Goal: Information Seeking & Learning: Compare options

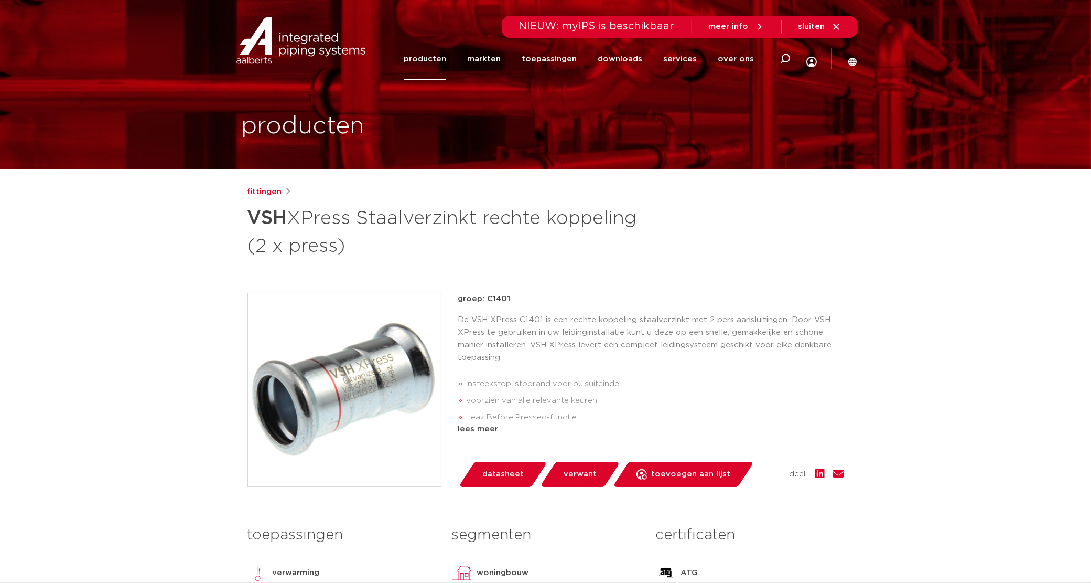
click at [674, 231] on div "fittingen VSH XPress Staalverzinkt rechte koppeling (2 x press)" at bounding box center [545, 222] width 597 height 73
click at [606, 219] on h1 "VSH XPress Staalverzinkt rechte koppeling (2 x press)" at bounding box center [444, 230] width 394 height 57
click at [604, 203] on h1 "VSH XPress Staalverzinkt rechte koppeling (2 x press)" at bounding box center [444, 230] width 394 height 57
click at [429, 52] on link "producten" at bounding box center [425, 59] width 42 height 42
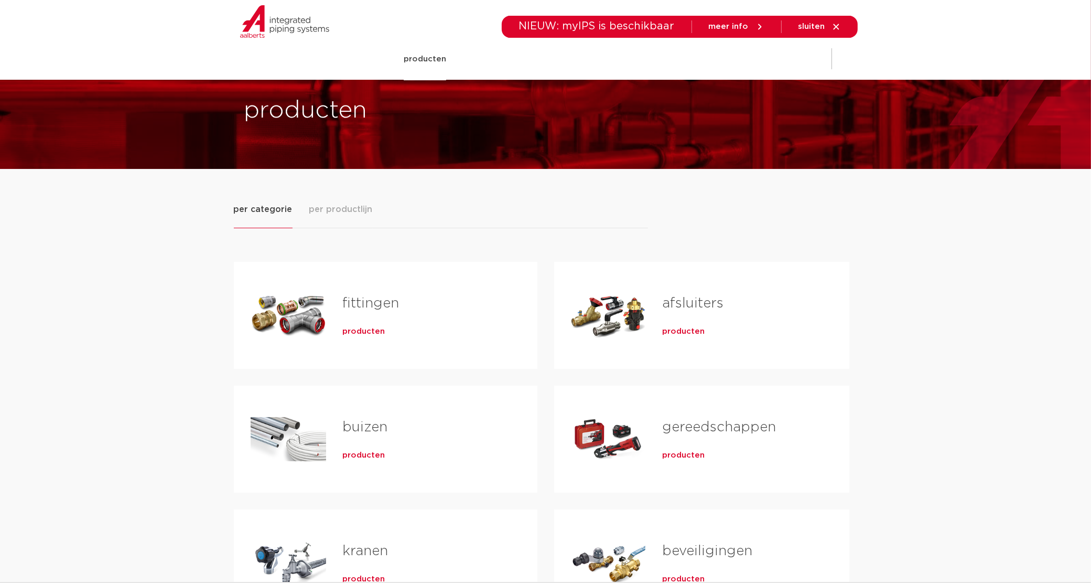
click at [715, 222] on div "per categorie per productlijn fittingen producten buizen producten" at bounding box center [546, 417] width 624 height 430
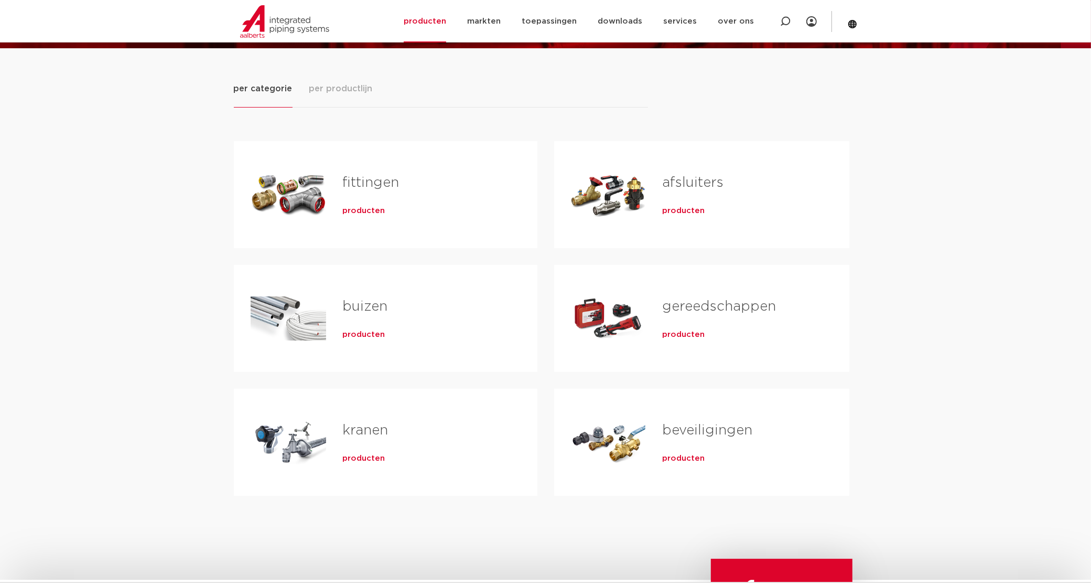
scroll to position [197, 0]
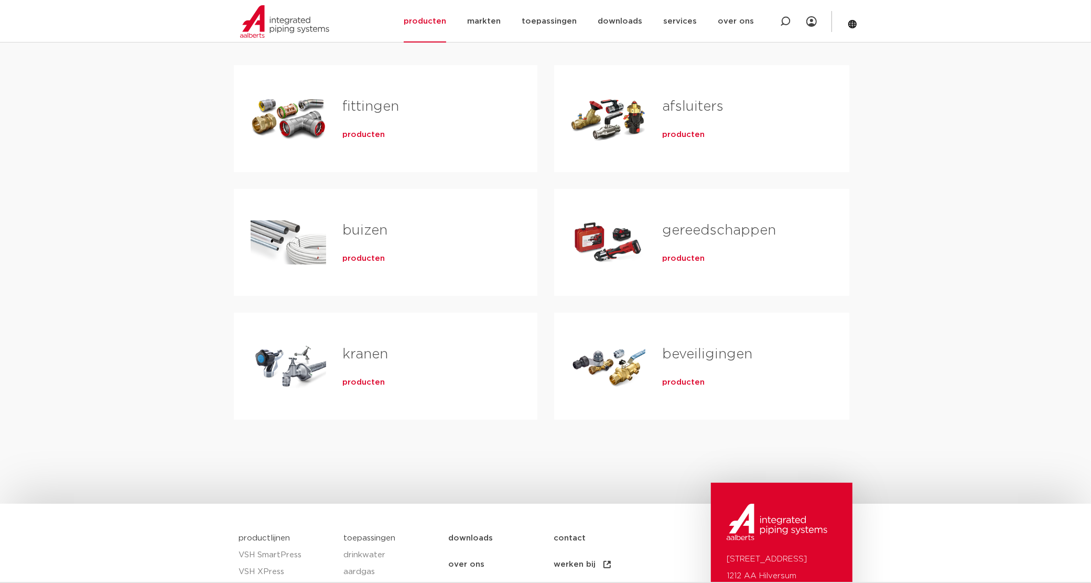
click at [698, 228] on link "gereedschappen" at bounding box center [719, 230] width 114 height 14
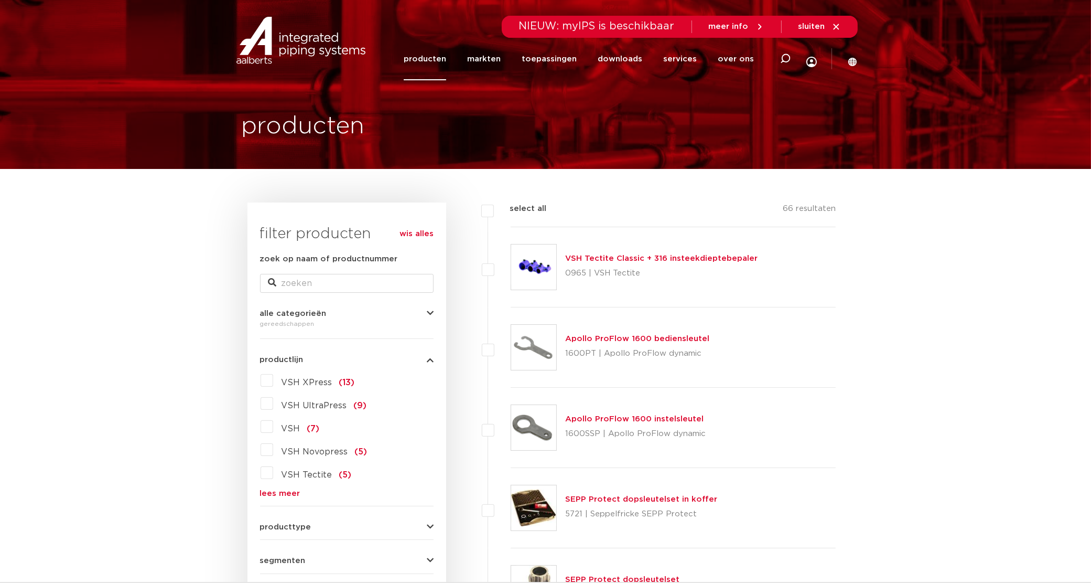
click at [309, 380] on span "VSH XPress" at bounding box center [307, 382] width 51 height 8
click at [0, 0] on input "VSH XPress (13)" at bounding box center [0, 0] width 0 height 0
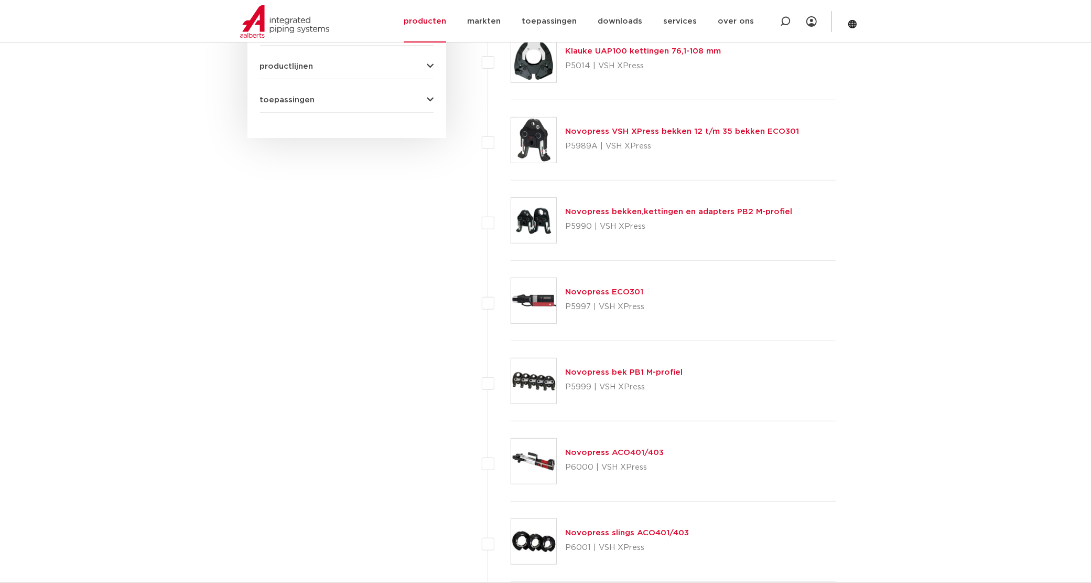
scroll to position [590, 0]
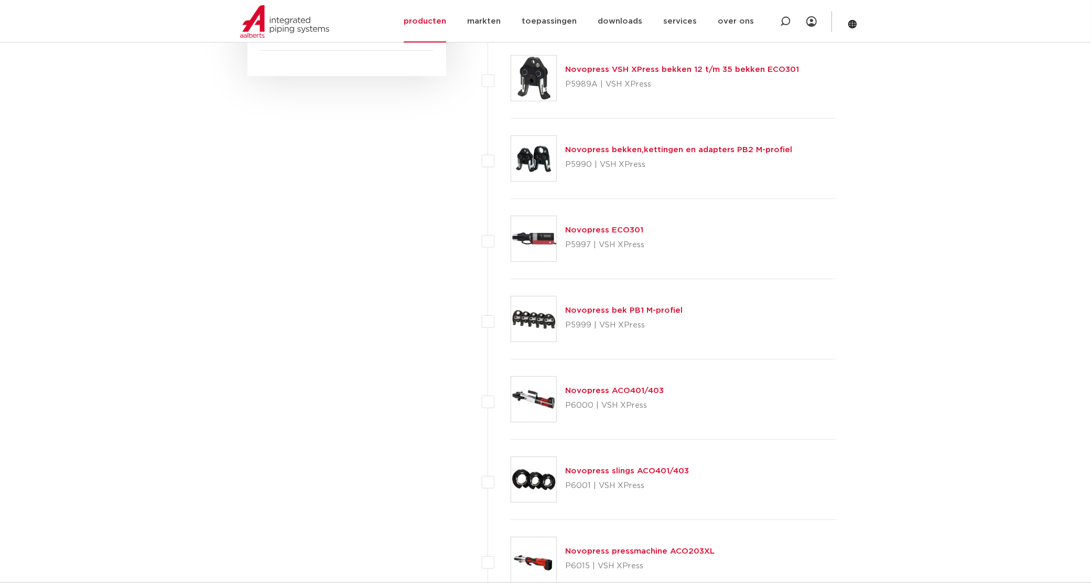
click at [575, 228] on link "Novopress ECO301" at bounding box center [604, 230] width 78 height 8
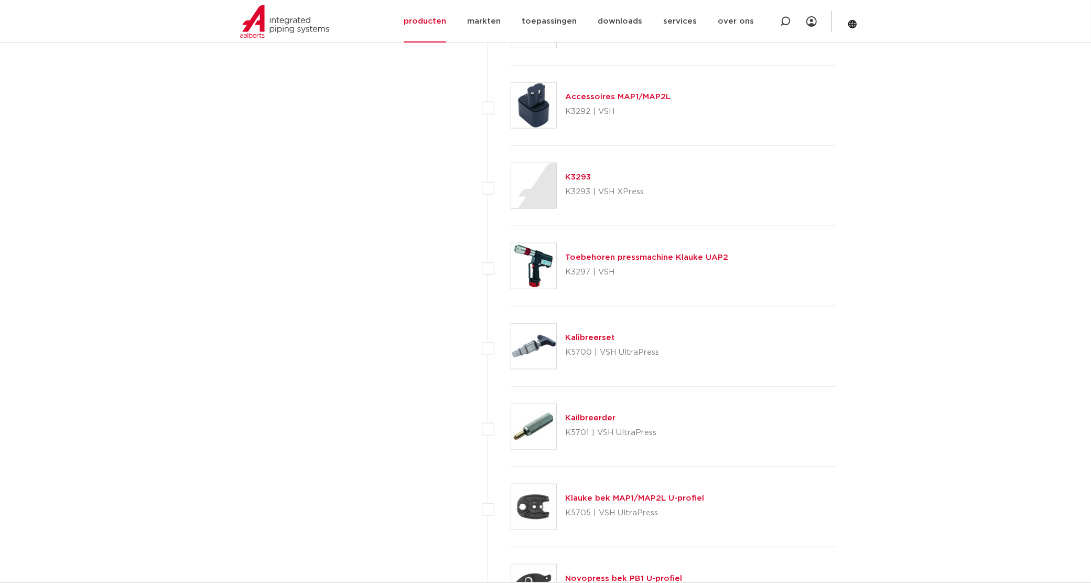
scroll to position [1245, 0]
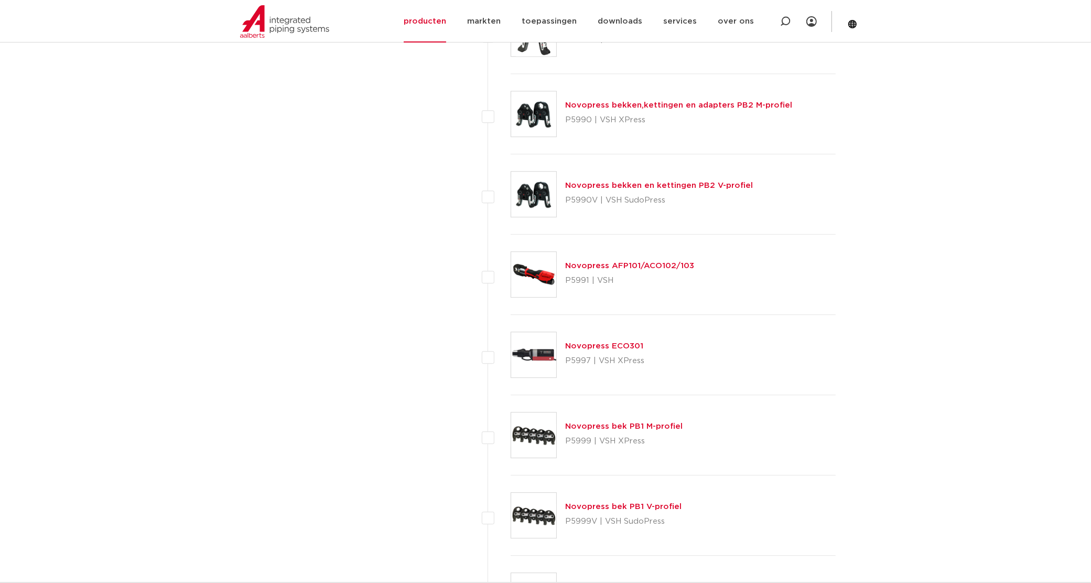
scroll to position [3277, 0]
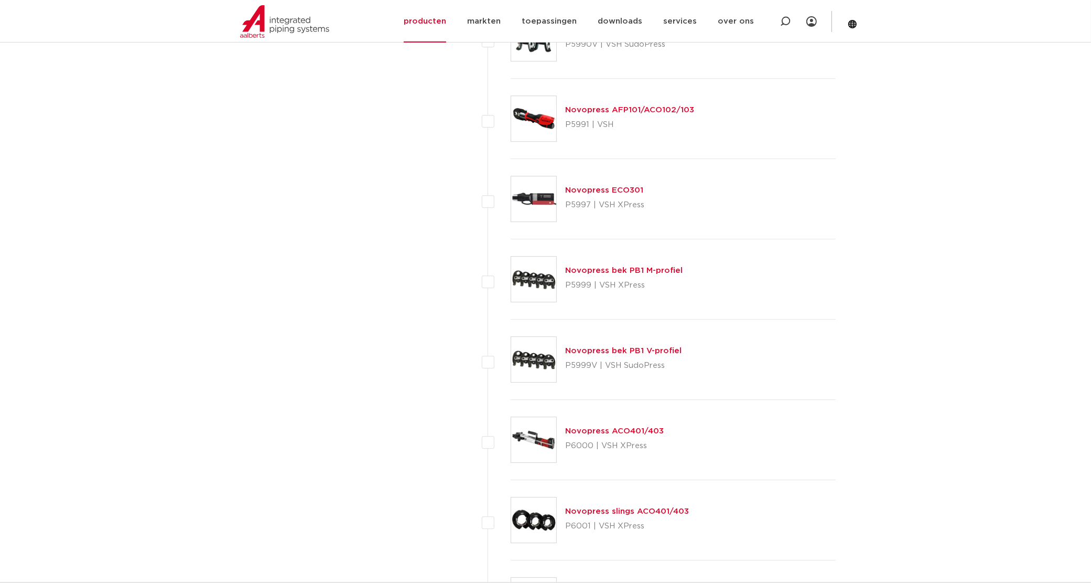
click at [538, 114] on img at bounding box center [533, 118] width 45 height 45
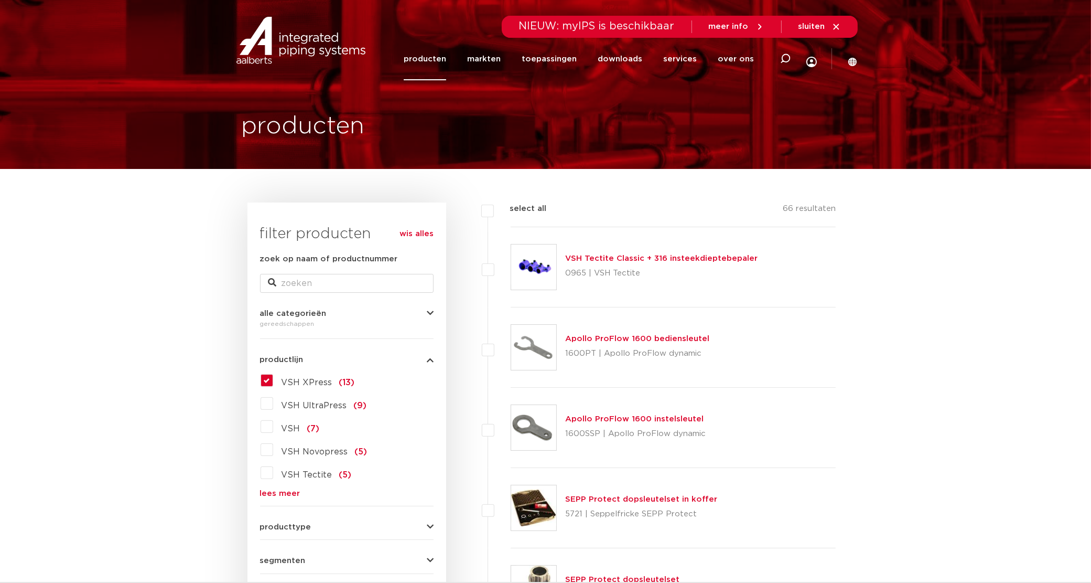
click at [310, 381] on span "VSH XPress" at bounding box center [307, 382] width 51 height 8
click at [0, 0] on input "VSH XPress (13)" at bounding box center [0, 0] width 0 height 0
click at [303, 383] on span "VSH XPress" at bounding box center [307, 382] width 51 height 8
click at [0, 0] on input "VSH XPress (13)" at bounding box center [0, 0] width 0 height 0
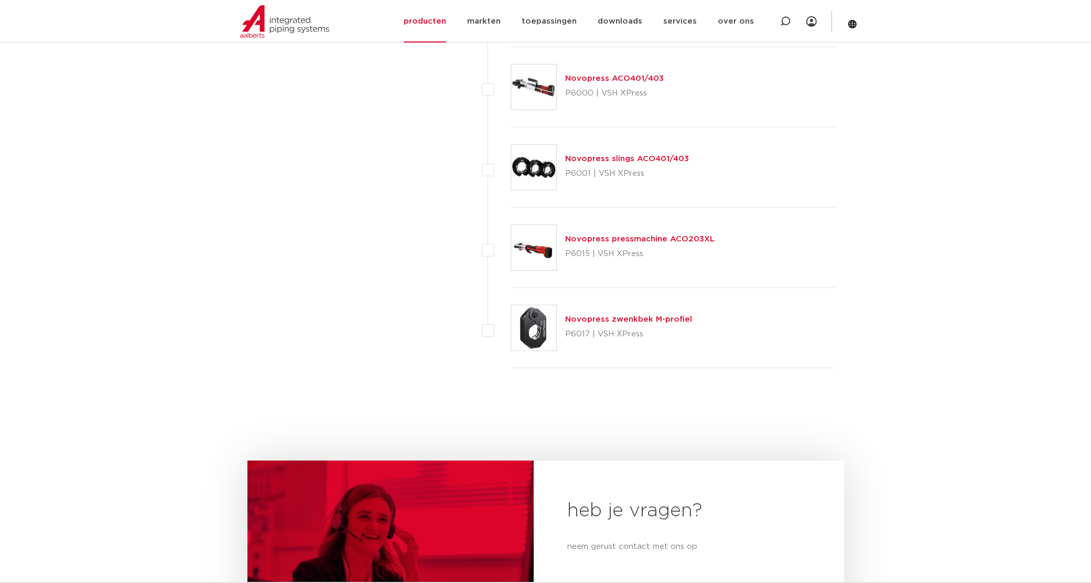
scroll to position [852, 0]
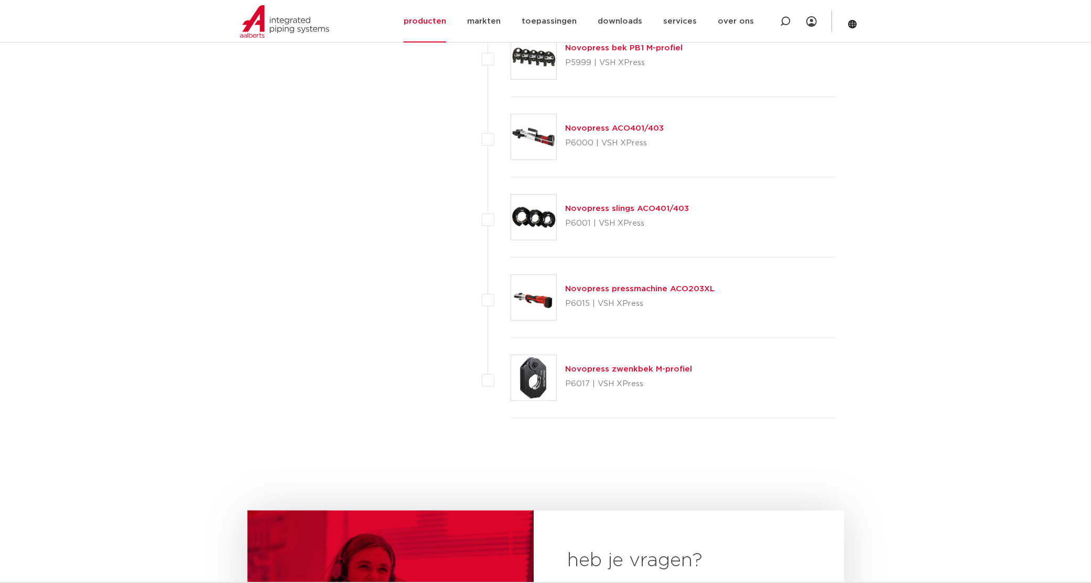
click at [532, 300] on img at bounding box center [533, 297] width 45 height 45
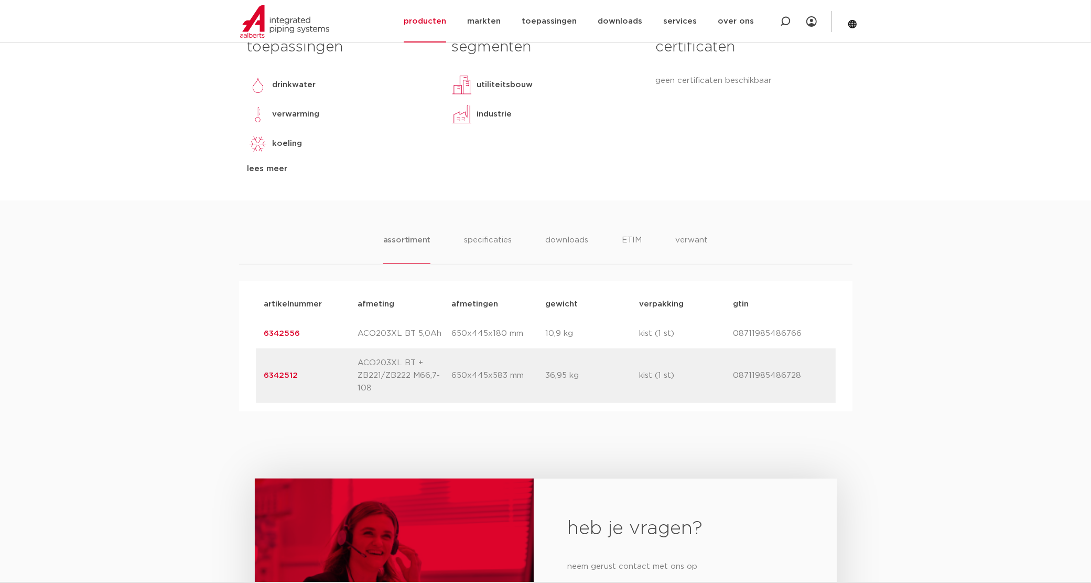
scroll to position [459, 0]
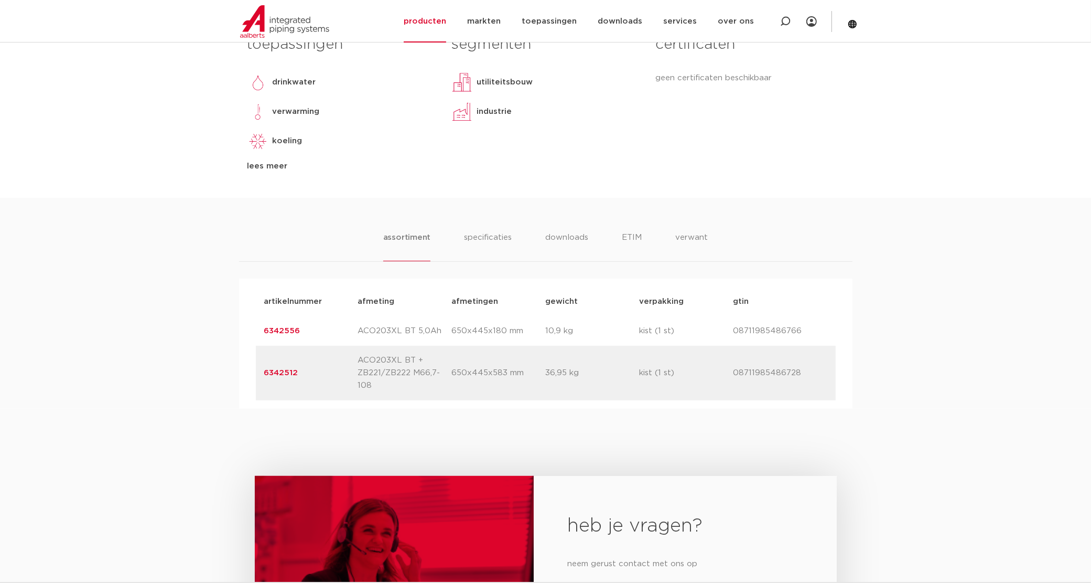
click at [286, 373] on link "6342512" at bounding box center [281, 373] width 34 height 8
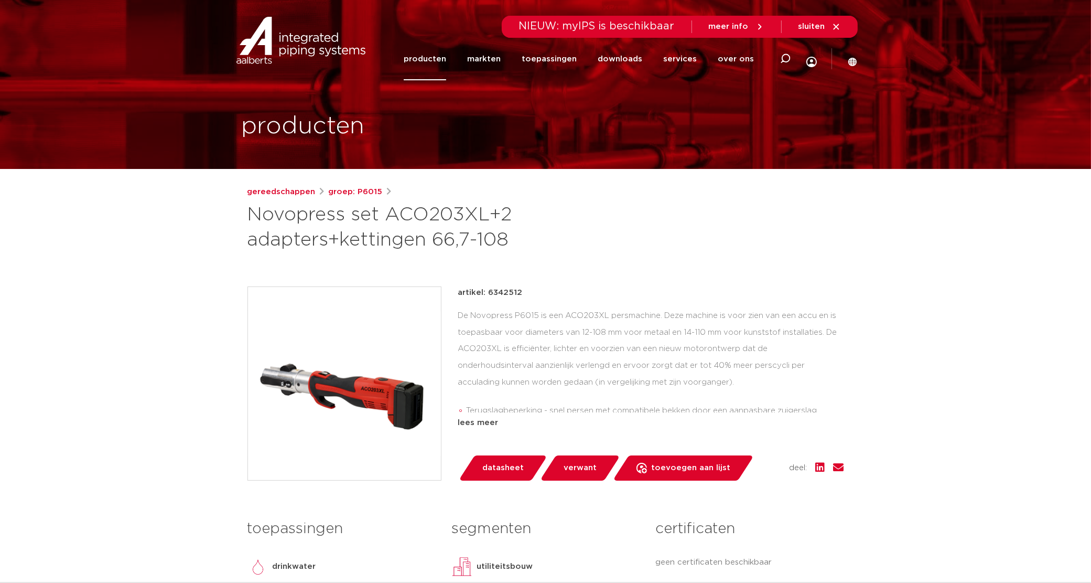
click at [672, 231] on div "gereedschappen groep: P6015 Novopress set ACO203XL+2 adapters+kettingen 66,7-108" at bounding box center [545, 219] width 597 height 67
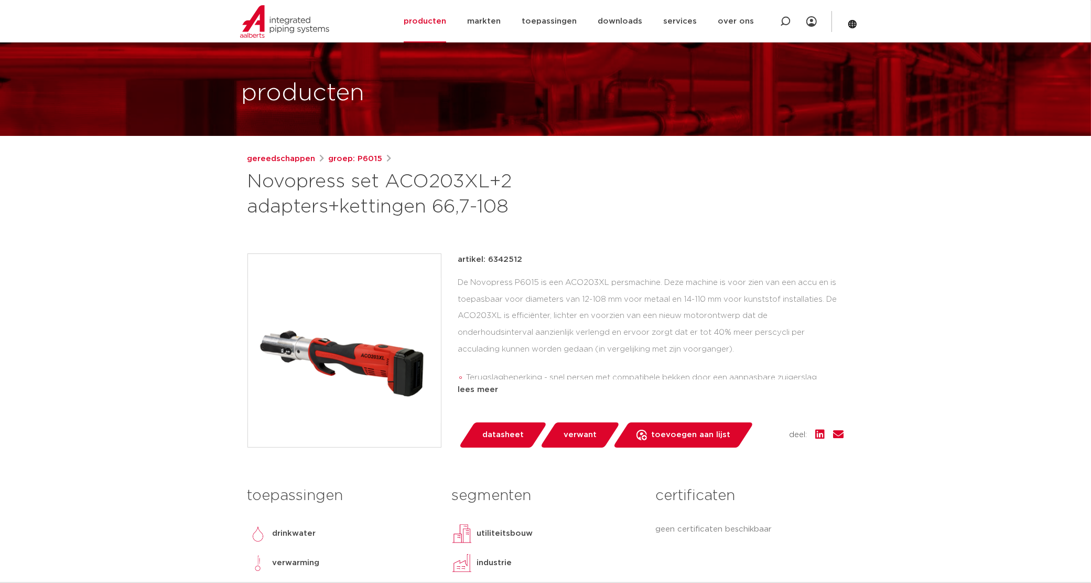
scroll to position [131, 0]
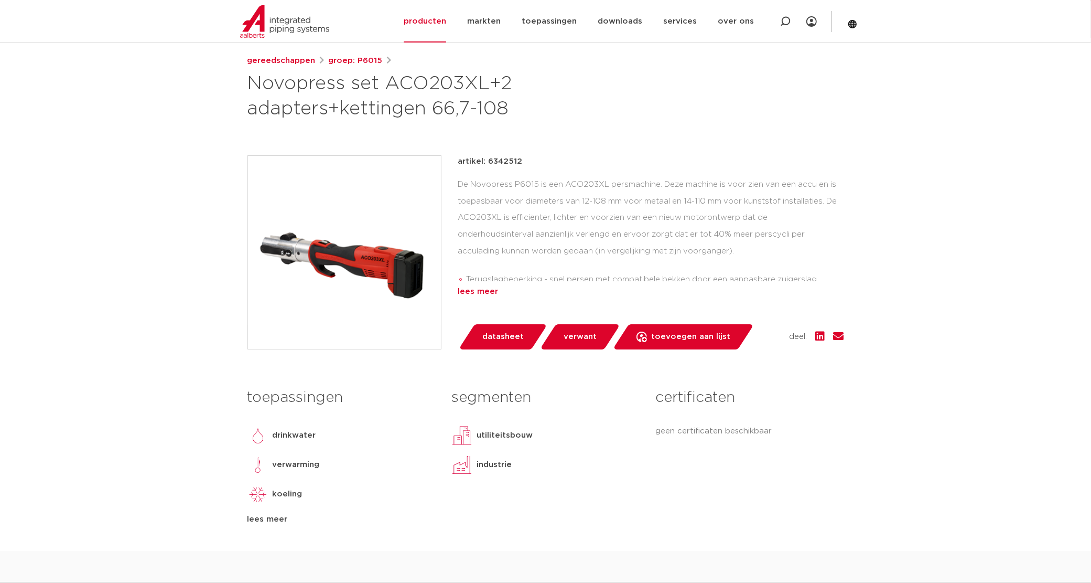
click at [475, 294] on div "lees meer" at bounding box center [651, 291] width 386 height 13
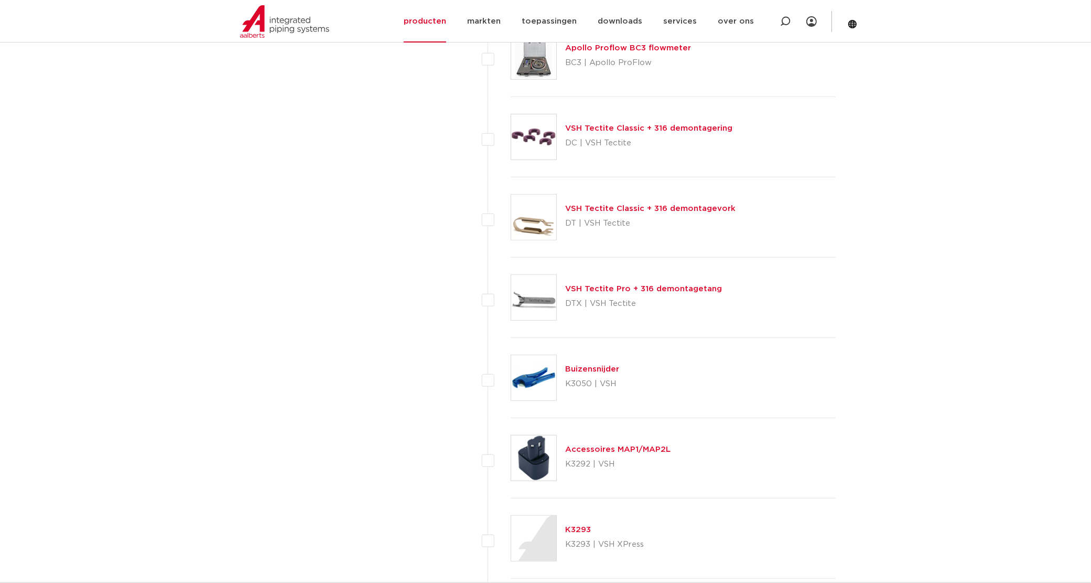
scroll to position [852, 0]
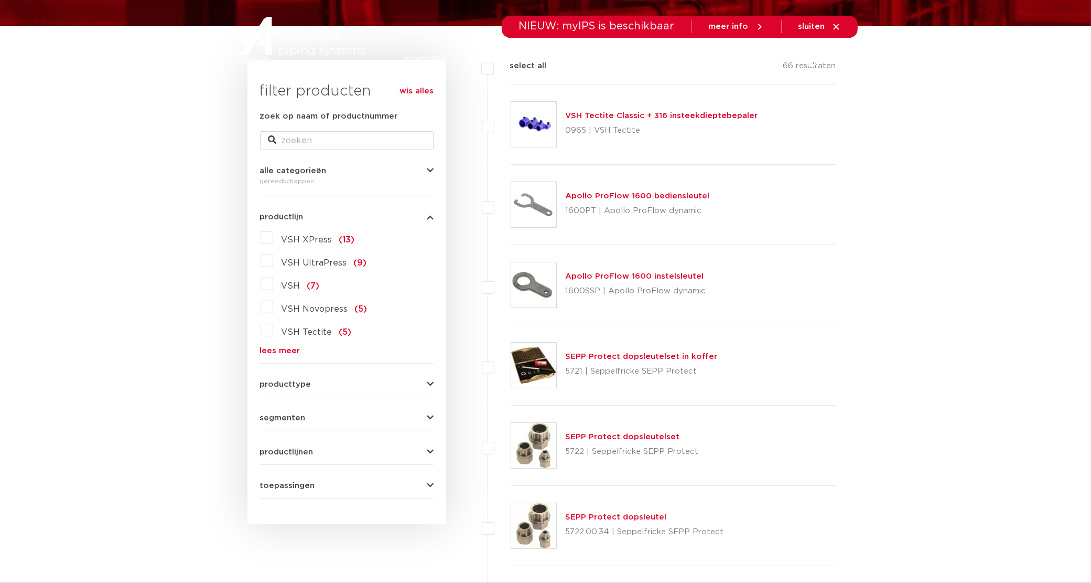
scroll to position [0, 0]
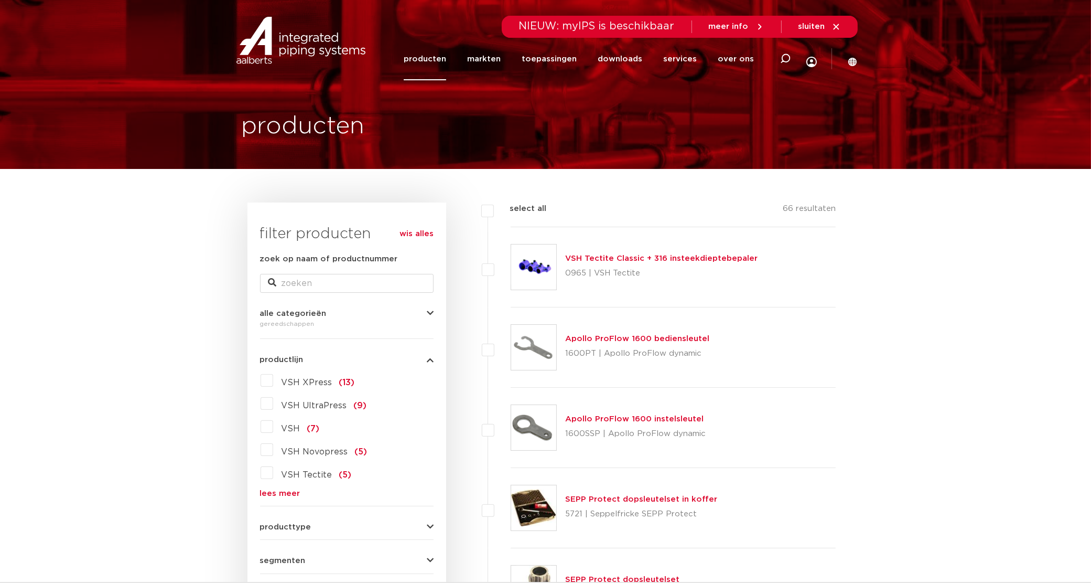
click at [429, 63] on link "producten" at bounding box center [425, 59] width 42 height 42
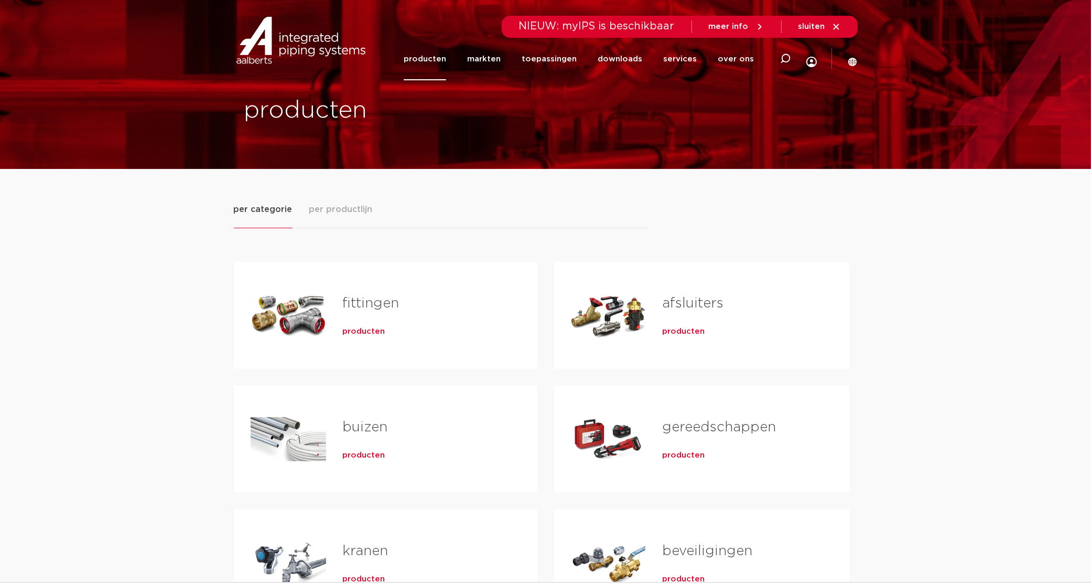
click at [362, 423] on link "buizen" at bounding box center [365, 427] width 45 height 14
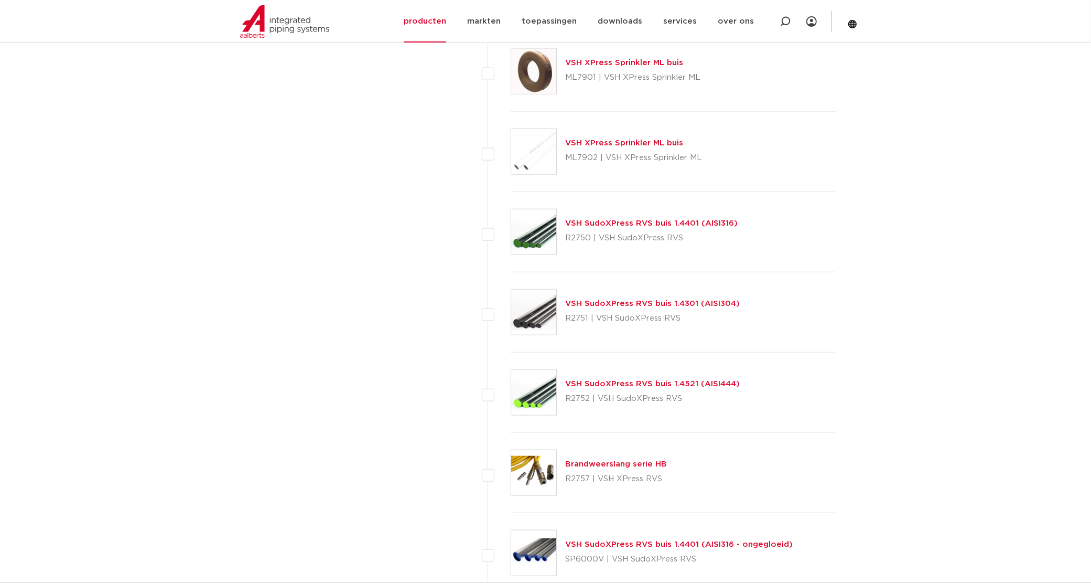
scroll to position [1245, 0]
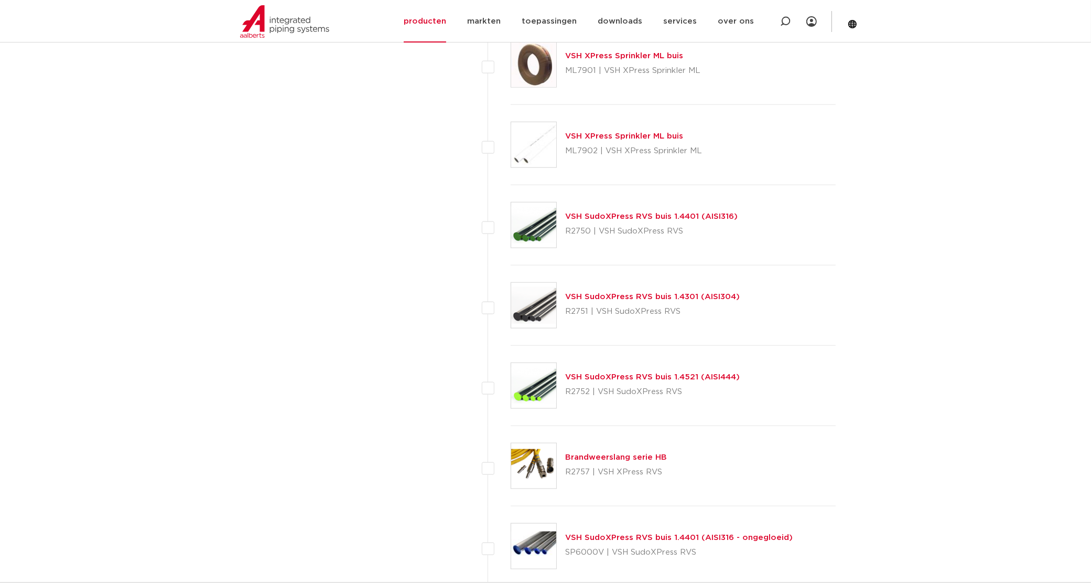
click at [641, 377] on link "VSH SudoXPress RVS buis 1.4521 (AISI444)" at bounding box center [652, 377] width 175 height 8
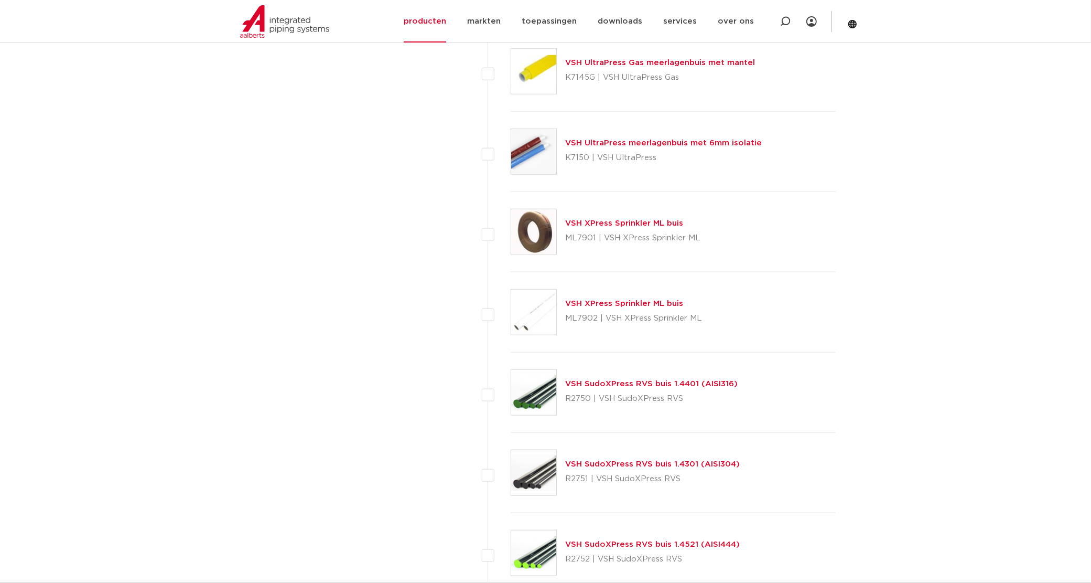
scroll to position [1245, 0]
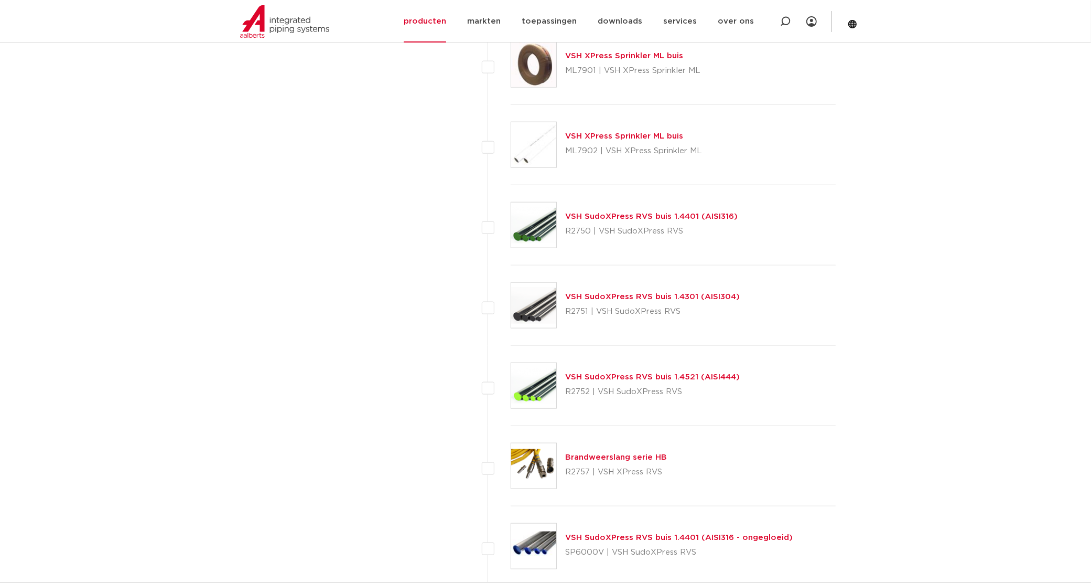
click at [640, 218] on link "VSH SudoXPress RVS buis 1.4401 (AISI316)" at bounding box center [651, 216] width 172 height 8
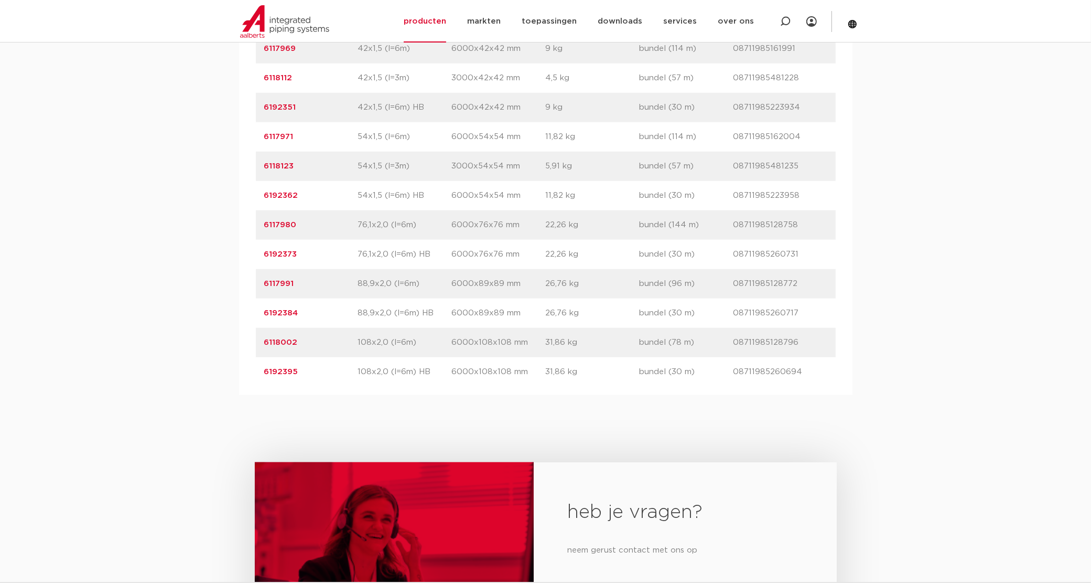
scroll to position [1376, 0]
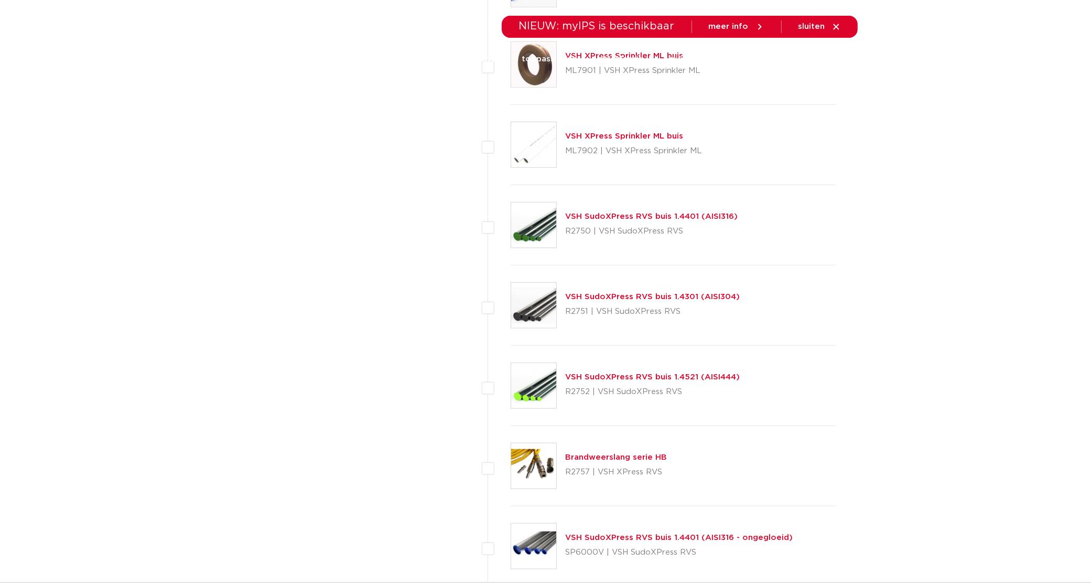
click at [954, 263] on body "Zoeken NIEUW: myIPS is beschikbaar meer info sluiten producten markten toepassi…" at bounding box center [545, 69] width 1091 height 2628
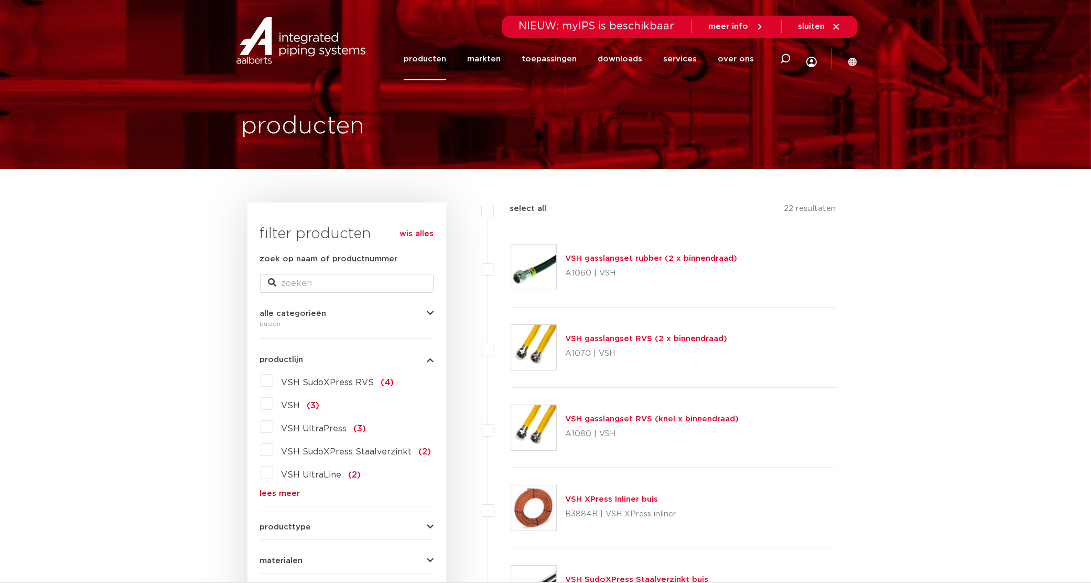
click at [610, 23] on span "NIEUW: myIPS is beschikbaar" at bounding box center [597, 26] width 156 height 10
click at [745, 25] on span "meer info" at bounding box center [729, 27] width 40 height 8
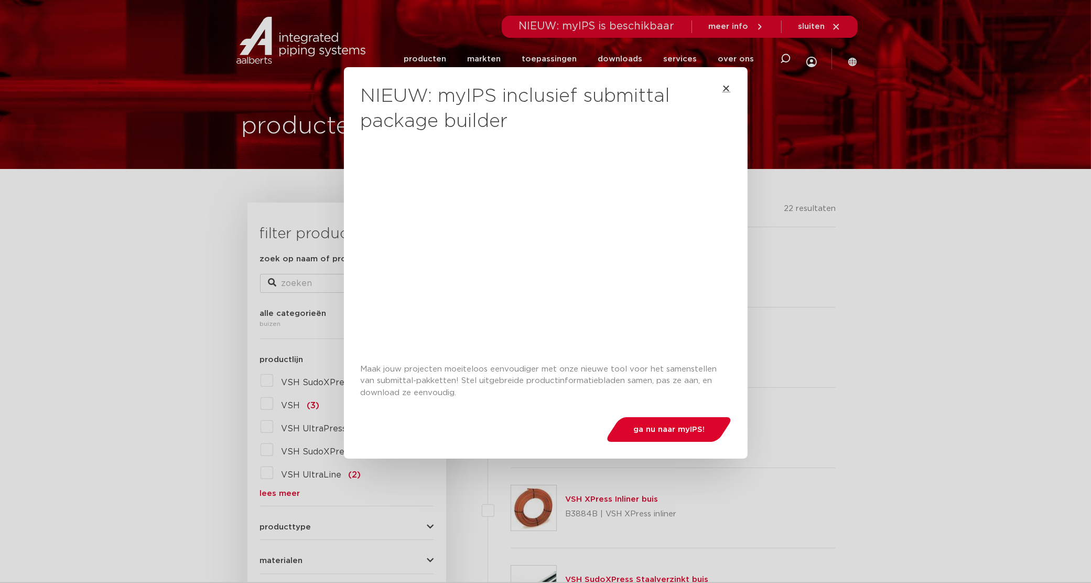
click at [722, 90] on icon "Close" at bounding box center [726, 88] width 8 height 8
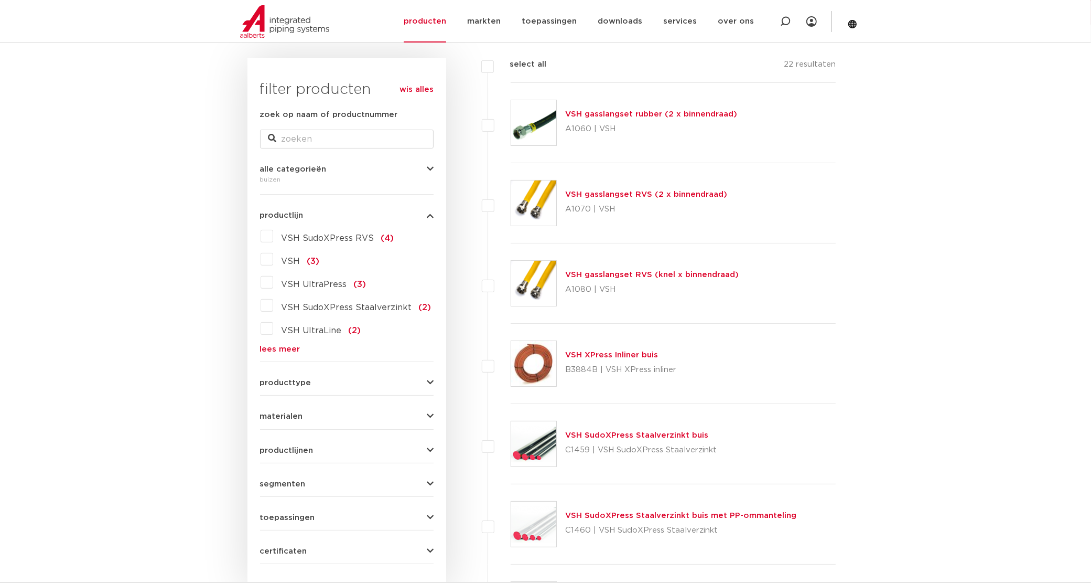
scroll to position [66, 0]
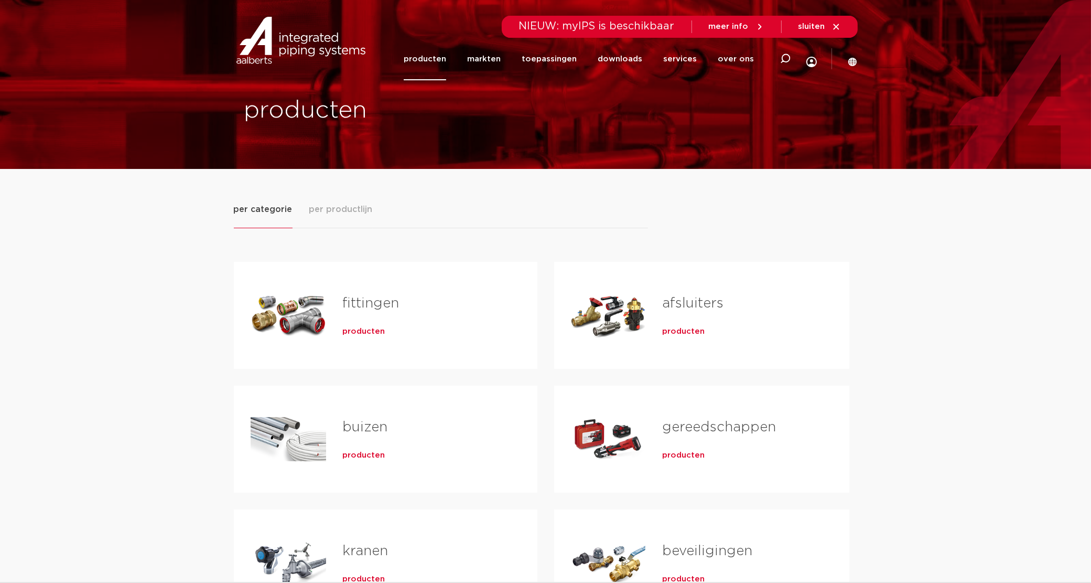
click at [891, 240] on div "per categorie per productlijn [GEOGRAPHIC_DATA] producten buizen producten" at bounding box center [545, 434] width 1091 height 531
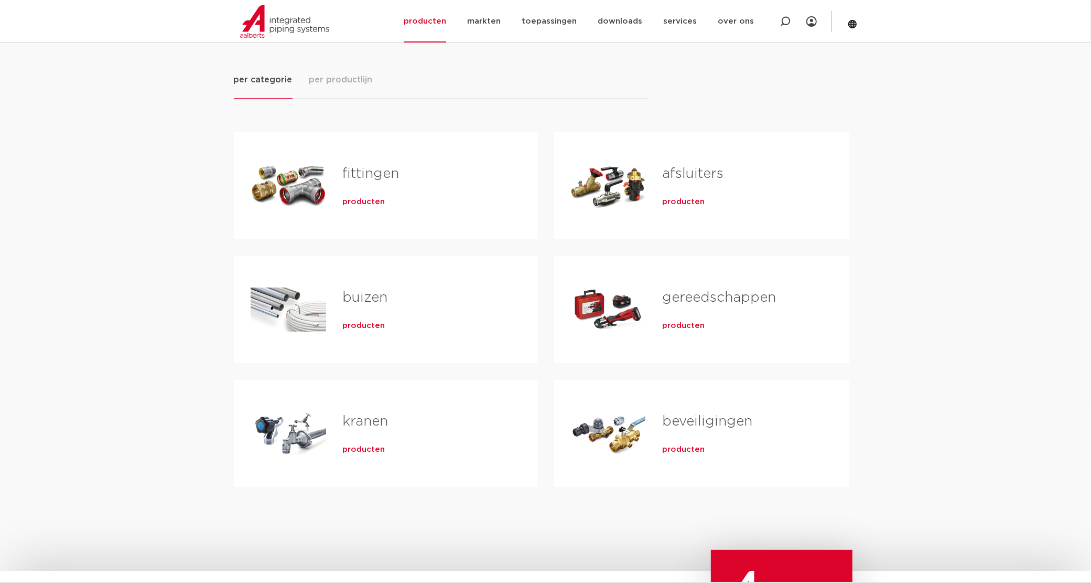
scroll to position [131, 0]
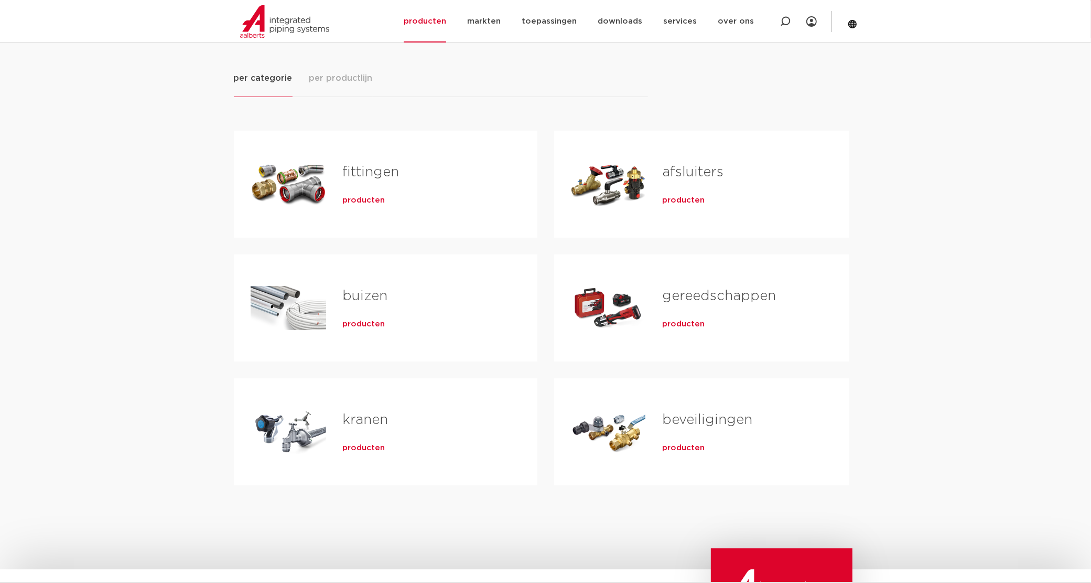
click at [683, 415] on link "beveiligingen" at bounding box center [707, 420] width 90 height 14
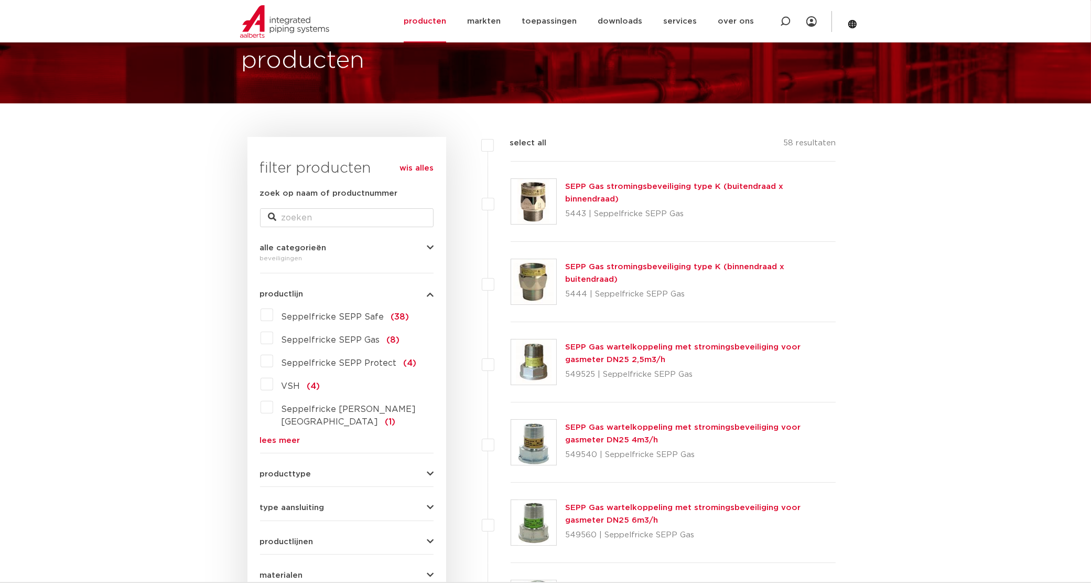
scroll to position [66, 0]
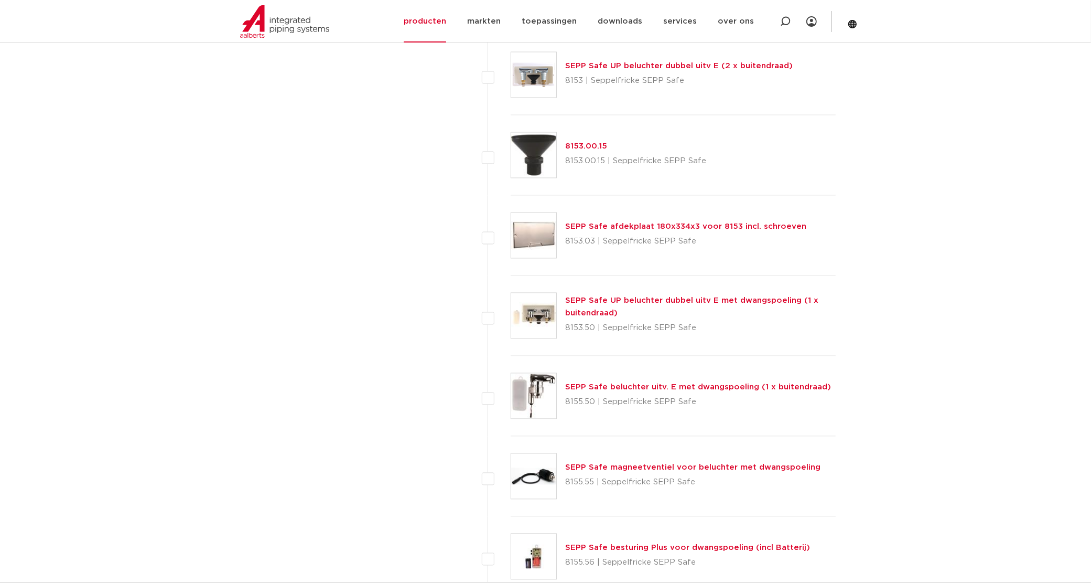
scroll to position [2228, 0]
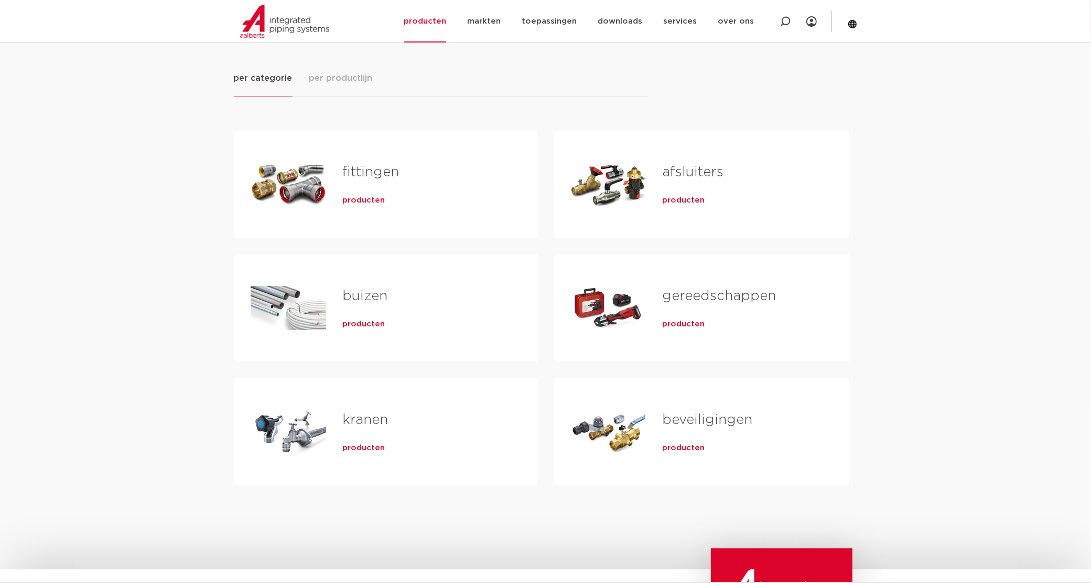
click at [692, 174] on link "afsluiters" at bounding box center [692, 172] width 61 height 14
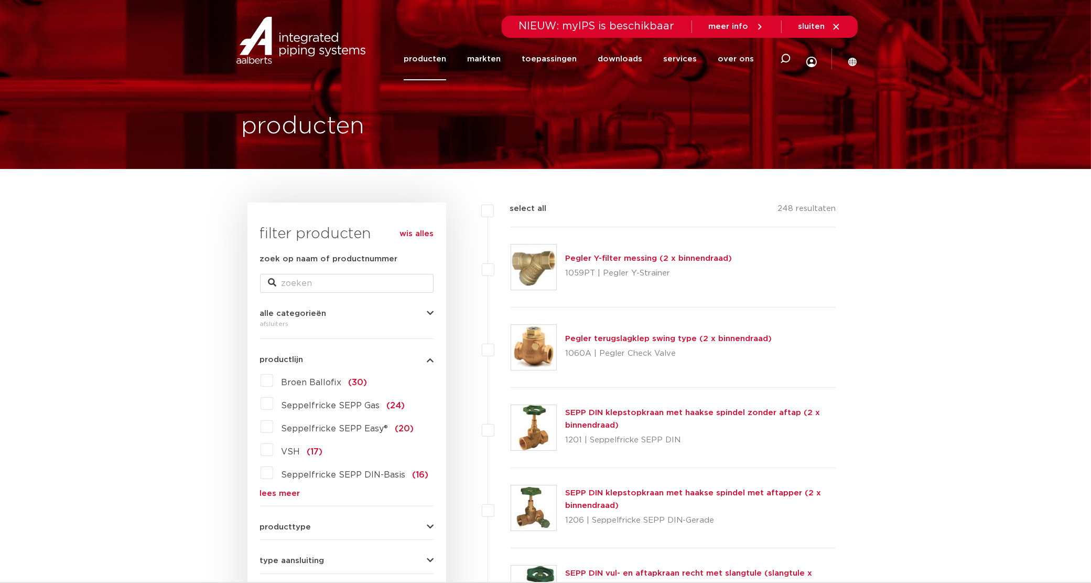
drag, startPoint x: 1016, startPoint y: 299, endPoint x: 877, endPoint y: 299, distance: 138.9
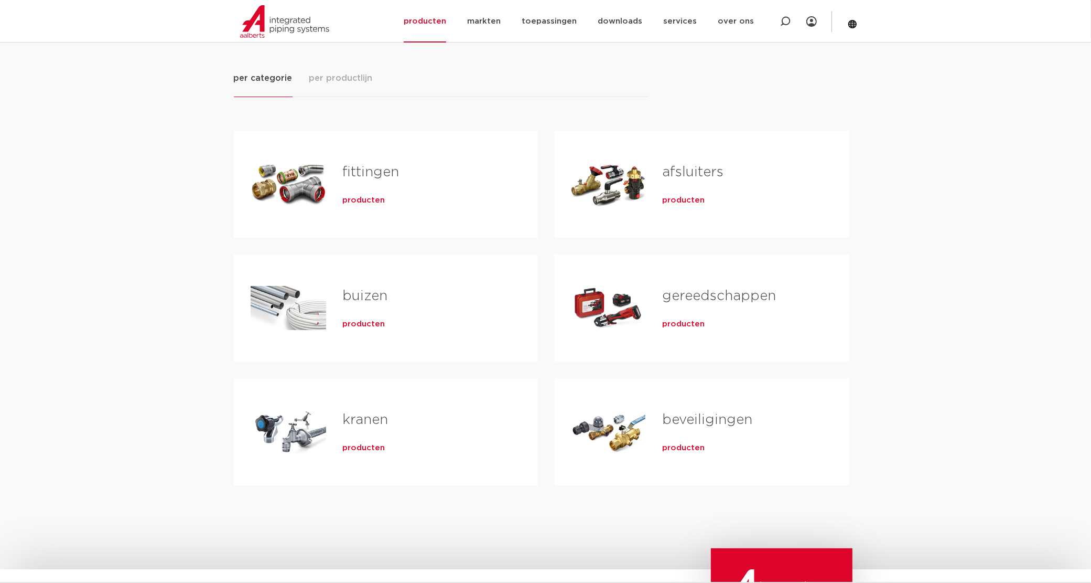
click at [363, 200] on span "producten" at bounding box center [364, 200] width 42 height 10
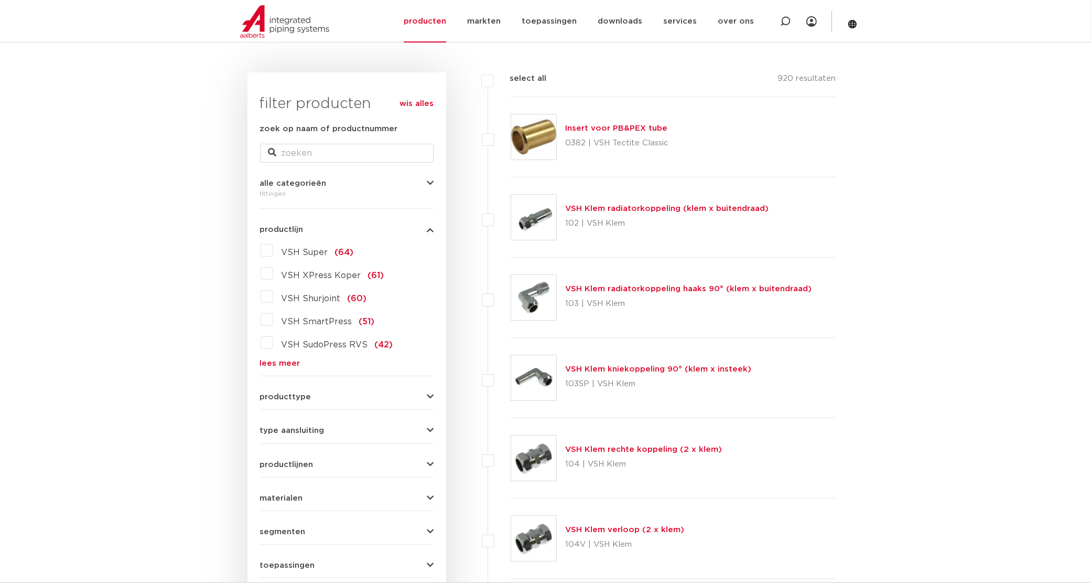
scroll to position [131, 0]
click at [428, 498] on icon "button" at bounding box center [430, 497] width 7 height 8
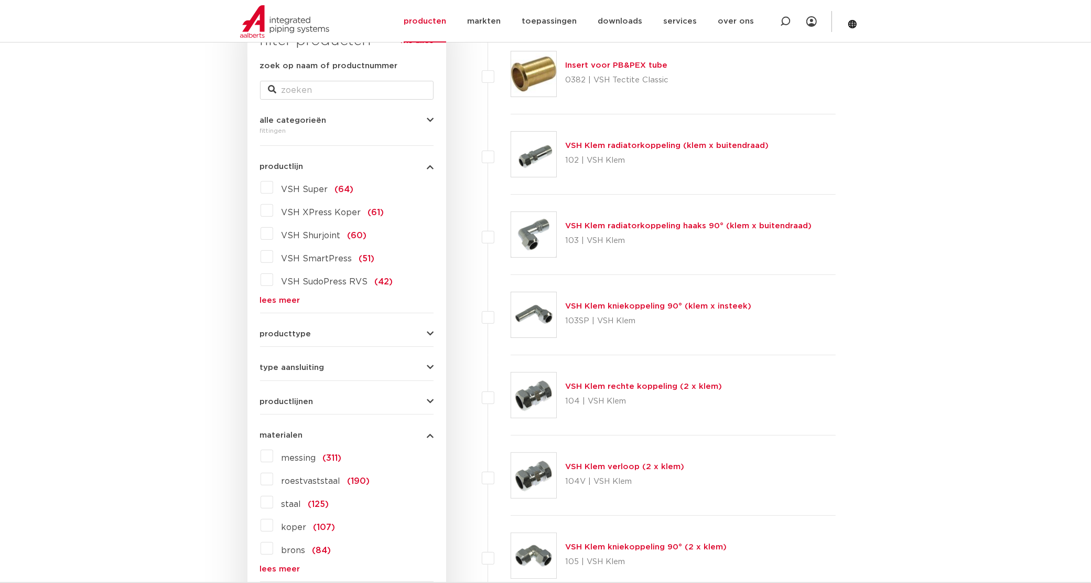
scroll to position [197, 0]
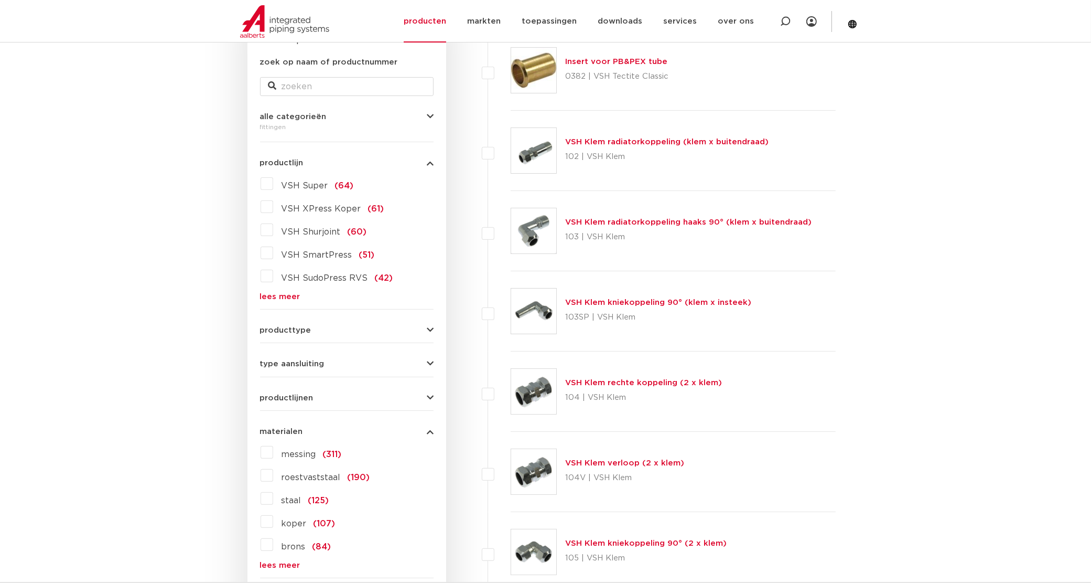
click at [273, 472] on label "roestvaststaal (190)" at bounding box center [321, 475] width 97 height 17
click at [0, 0] on input "roestvaststaal (190)" at bounding box center [0, 0] width 0 height 0
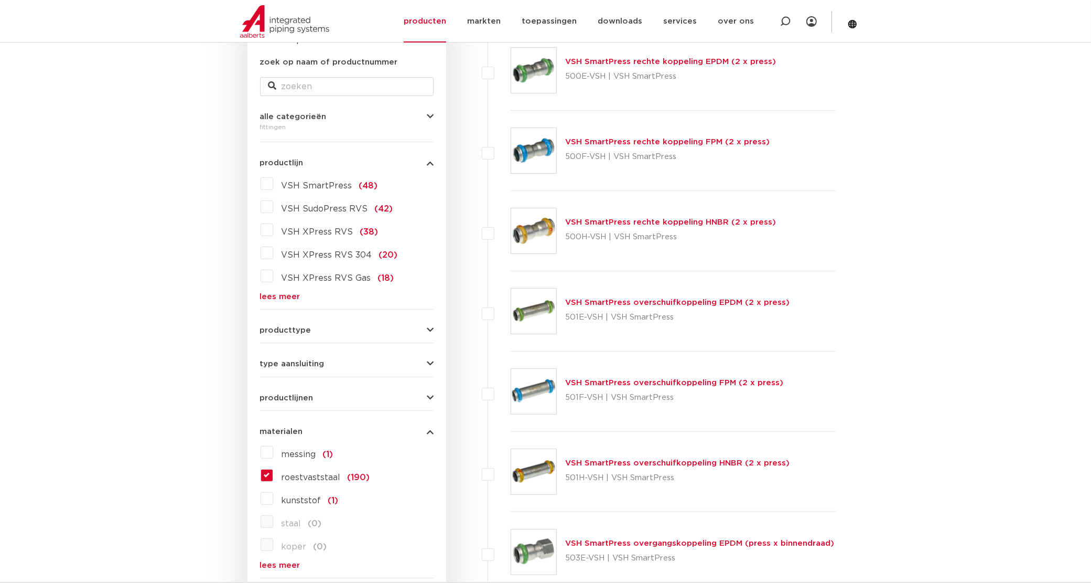
click at [328, 333] on button "producttype" at bounding box center [347, 330] width 174 height 8
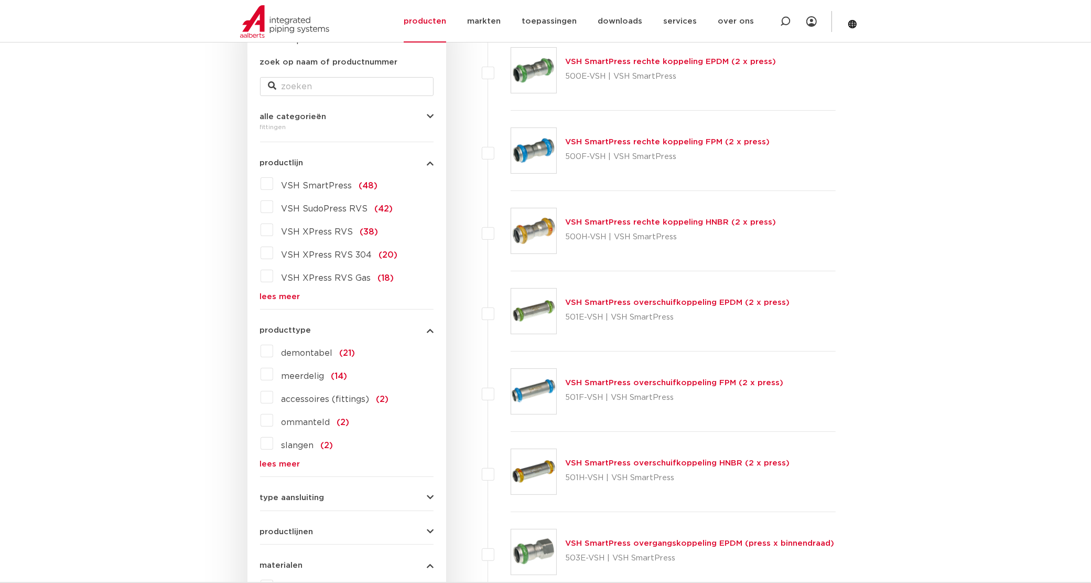
click at [273, 349] on label "demontabel (21)" at bounding box center [314, 350] width 82 height 17
click at [0, 0] on input "demontabel (21)" at bounding box center [0, 0] width 0 height 0
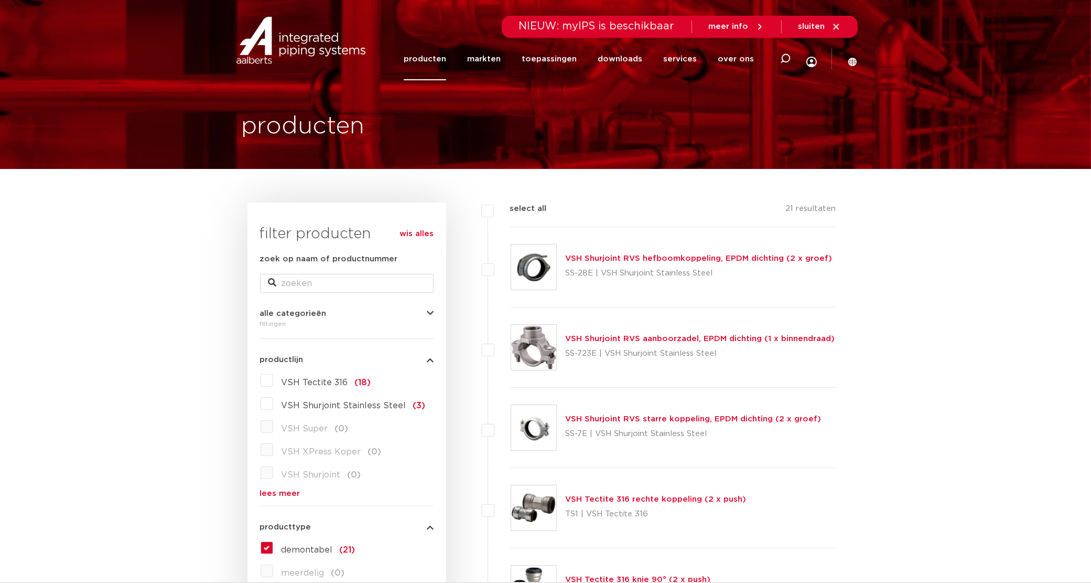
click at [533, 329] on img at bounding box center [533, 347] width 45 height 45
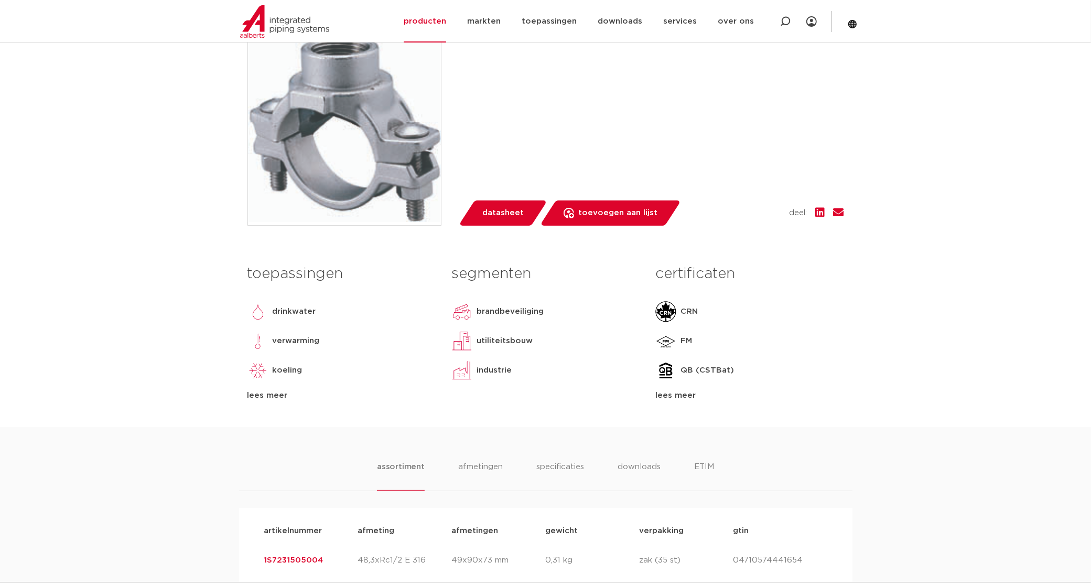
scroll to position [262, 0]
